Goal: Task Accomplishment & Management: Manage account settings

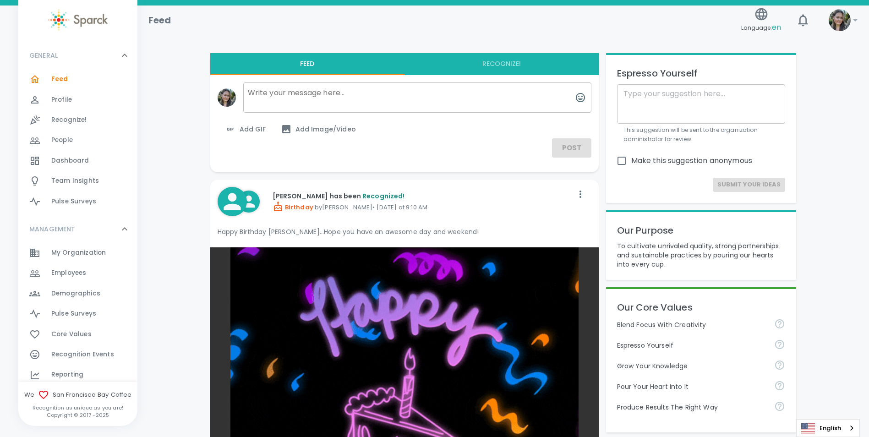
click at [78, 279] on span "Employees 0" at bounding box center [68, 273] width 35 height 13
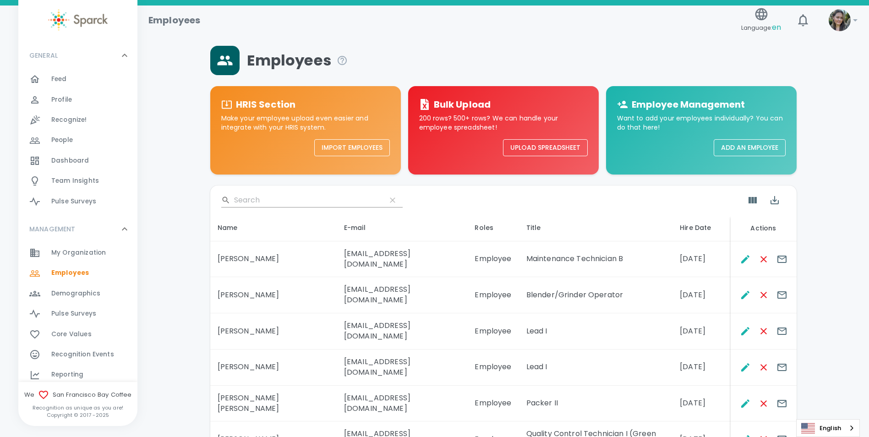
click at [273, 205] on input "Search" at bounding box center [306, 200] width 145 height 15
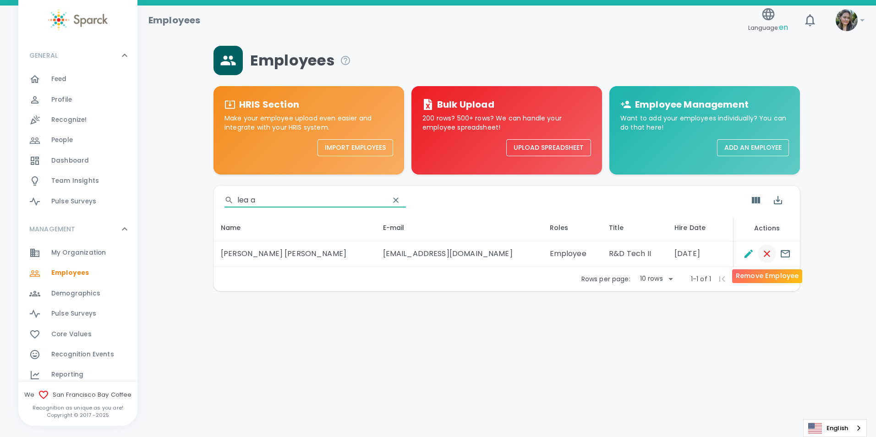
type input "lea a"
click at [769, 253] on icon "Remove Employee" at bounding box center [767, 253] width 11 height 11
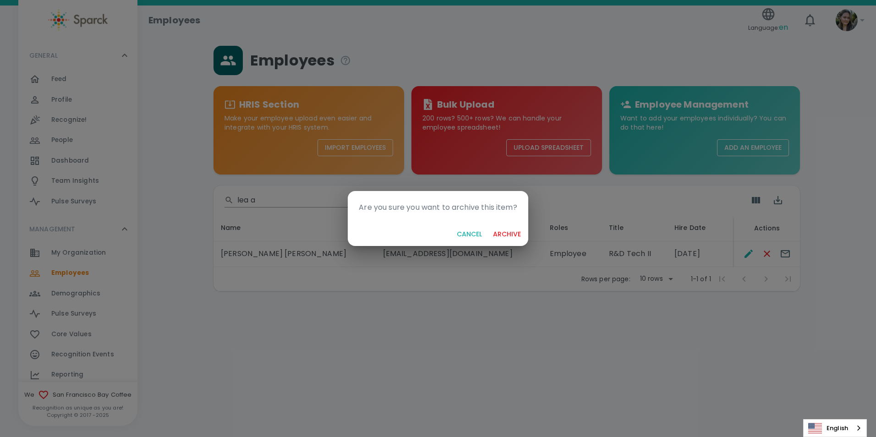
click at [511, 230] on button "archive" at bounding box center [506, 234] width 35 height 17
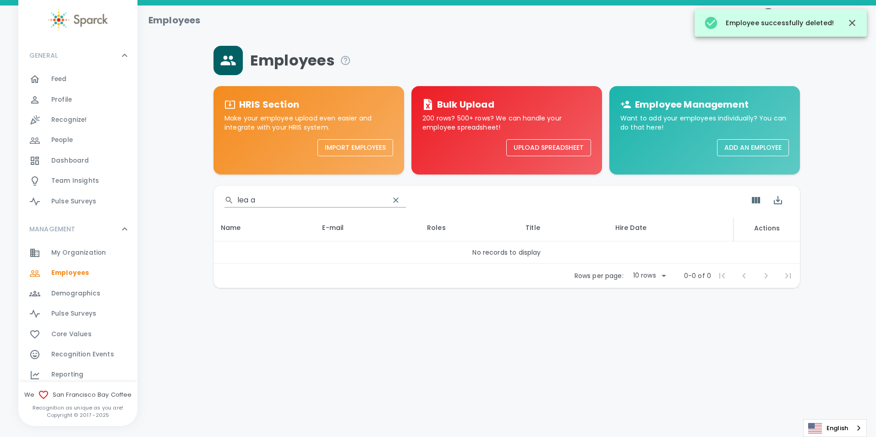
click at [77, 78] on div "Feed 0" at bounding box center [94, 79] width 86 height 13
